Goal: Task Accomplishment & Management: Manage account settings

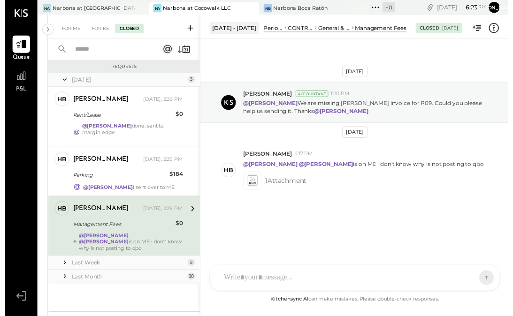
click at [18, 88] on span "P&L" at bounding box center [16, 91] width 11 height 8
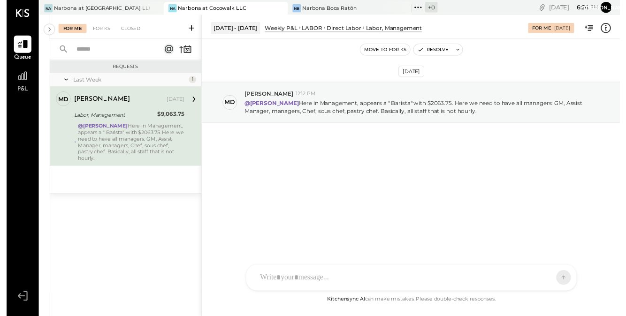
click at [344, 32] on div "Direct Labor" at bounding box center [343, 28] width 35 height 8
click at [512, 29] on icon at bounding box center [611, 29] width 12 height 12
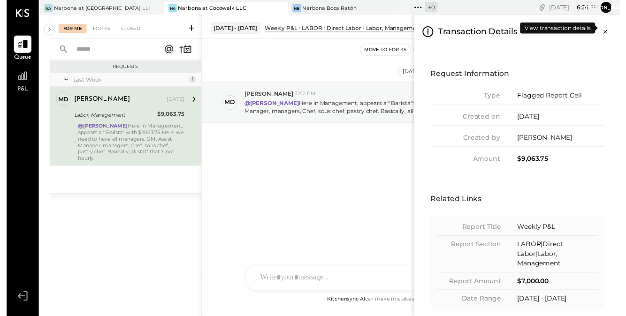
click at [512, 29] on icon "Close panel" at bounding box center [610, 32] width 9 height 9
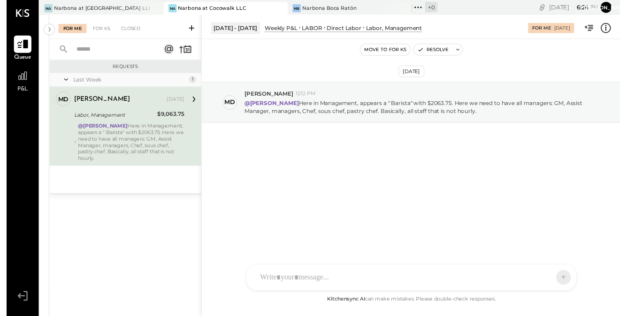
click at [14, 46] on icon at bounding box center [16, 45] width 11 height 9
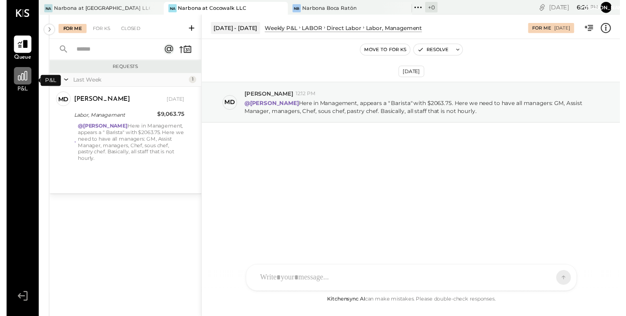
click at [12, 86] on div at bounding box center [17, 77] width 18 height 18
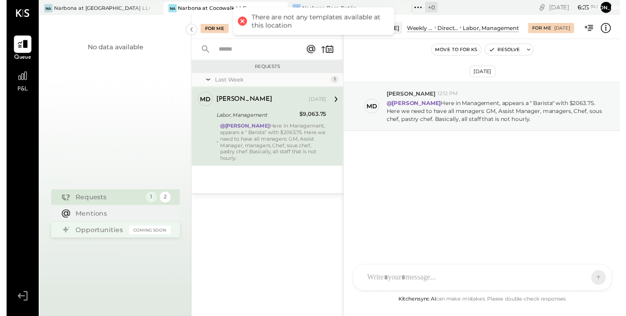
click at [82, 237] on div "Opportunities" at bounding box center [96, 234] width 50 height 9
click at [85, 221] on div "Mentions" at bounding box center [117, 217] width 92 height 9
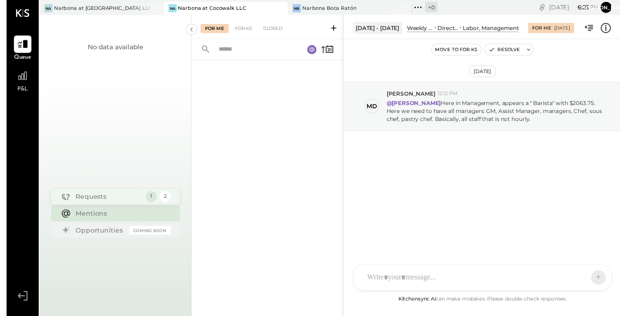
click at [86, 200] on div "Requests" at bounding box center [104, 200] width 67 height 9
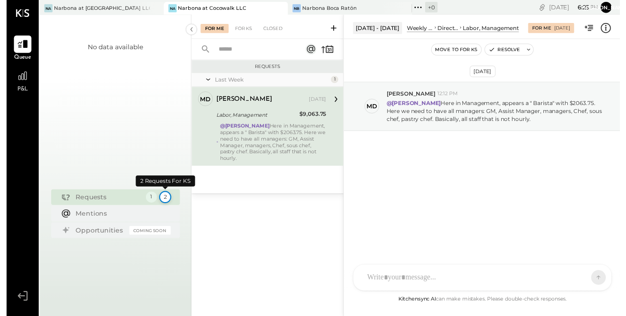
click at [165, 204] on div "2" at bounding box center [161, 201] width 12 height 12
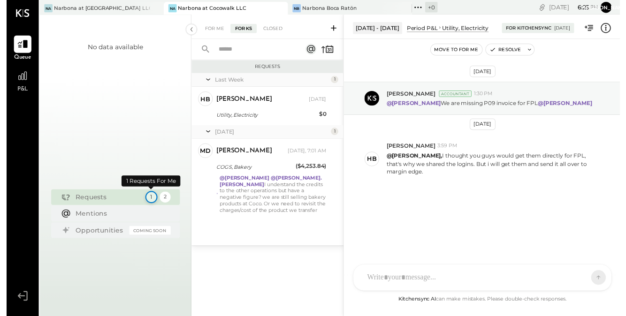
click at [146, 203] on div "1" at bounding box center [147, 201] width 12 height 12
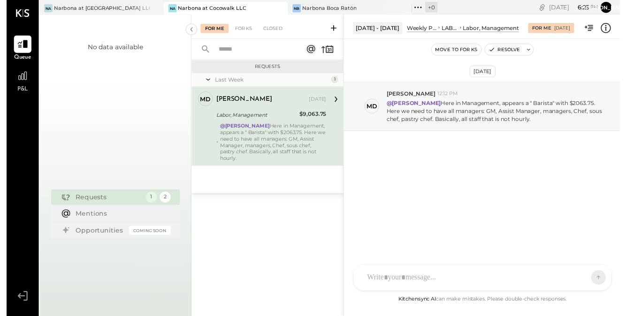
click at [460, 51] on button "Move to for ks" at bounding box center [458, 50] width 51 height 11
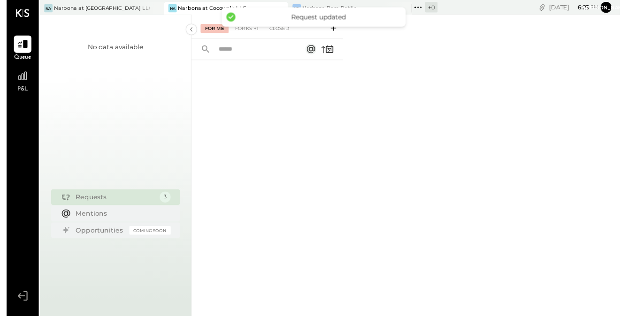
click at [110, 94] on div "No data available" at bounding box center [111, 111] width 56 height 136
click at [98, 10] on div "Narbona at [GEOGRAPHIC_DATA] LLC" at bounding box center [97, 9] width 98 height 8
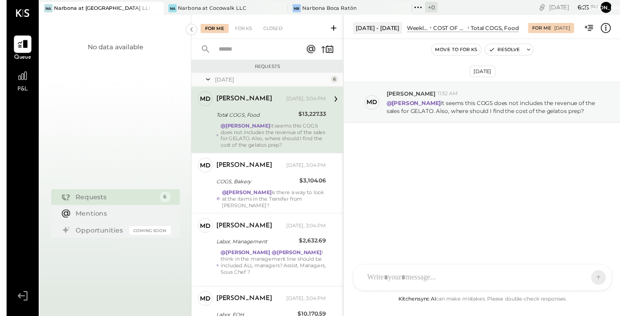
click at [18, 15] on icon at bounding box center [16, 13] width 14 height 8
